Goal: Task Accomplishment & Management: Use online tool/utility

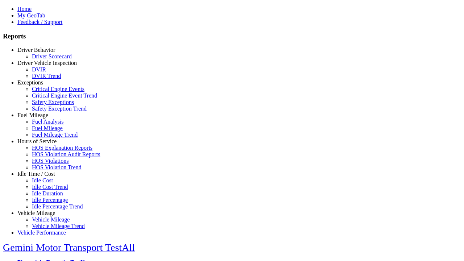
click at [42, 86] on link "Exceptions" at bounding box center [30, 82] width 26 height 6
click at [47, 92] on link "Critical Engine Events" at bounding box center [58, 89] width 53 height 6
select select
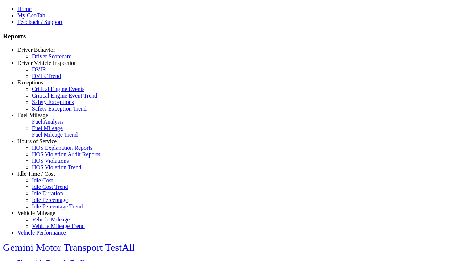
select select
